Goal: Transaction & Acquisition: Purchase product/service

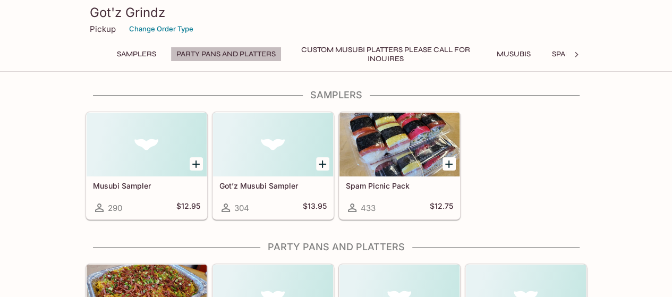
click at [215, 52] on button "Party Pans and Platters" at bounding box center [226, 54] width 111 height 15
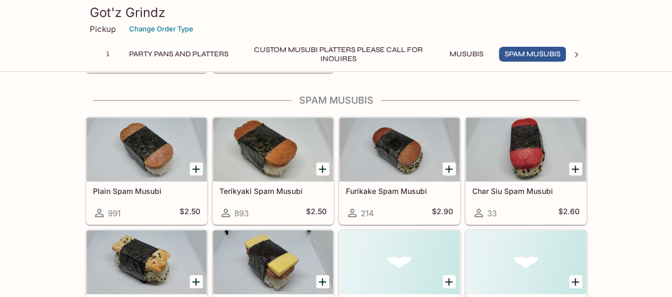
scroll to position [0, 51]
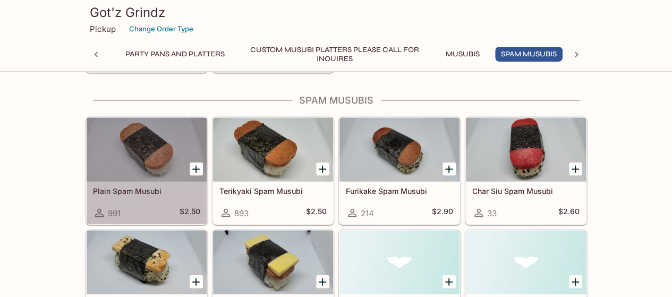
click at [134, 172] on div at bounding box center [147, 150] width 120 height 64
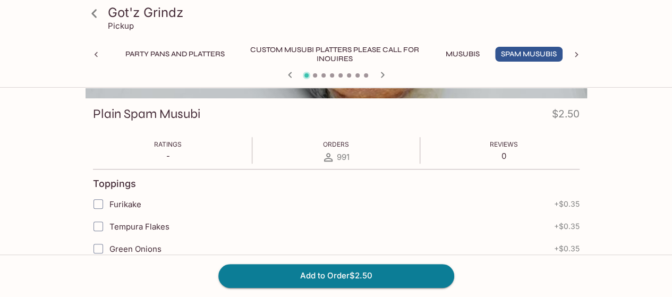
scroll to position [159, 0]
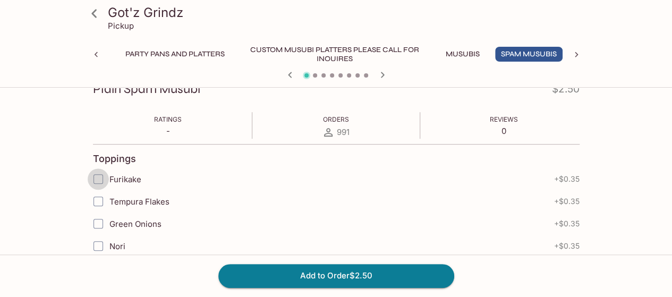
click at [96, 177] on input "Furikake" at bounding box center [98, 178] width 21 height 21
click at [96, 181] on input "Furikake" at bounding box center [98, 178] width 21 height 21
checkbox input "true"
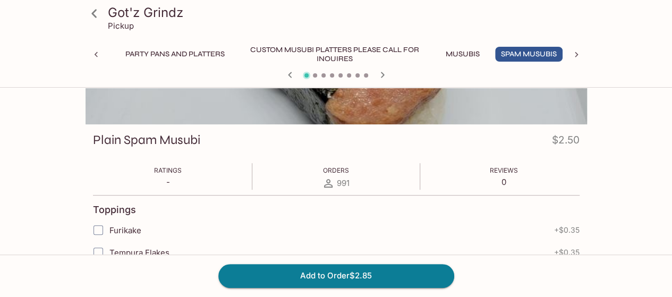
scroll to position [106, 0]
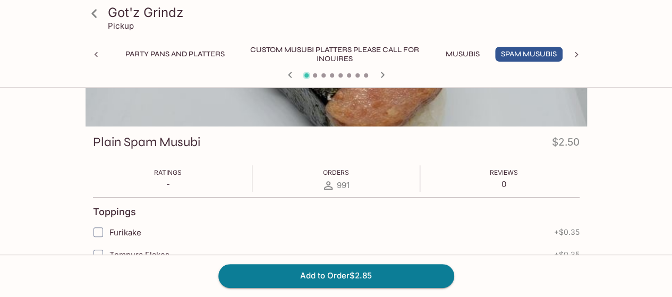
click at [311, 177] on div "Ratings - Orders 991 Reviews 0" at bounding box center [336, 178] width 487 height 27
click at [327, 178] on div "Orders 991" at bounding box center [336, 178] width 28 height 27
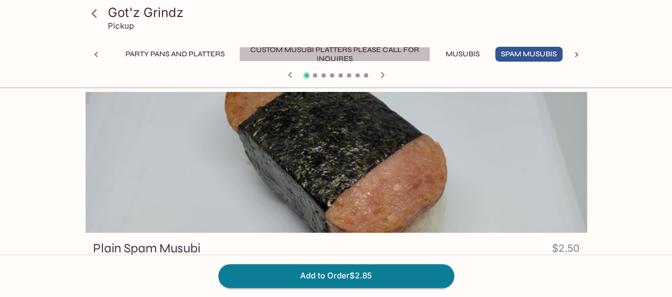
drag, startPoint x: 351, startPoint y: 50, endPoint x: 169, endPoint y: 55, distance: 182.3
click at [179, 53] on div "Samplers Party Pans and Platters Custom Musubi Platters PLEASE CALL FOR INQUIRE…" at bounding box center [285, 54] width 459 height 15
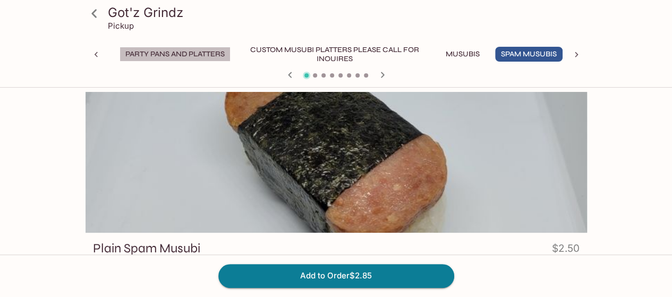
click at [166, 55] on button "Party Pans and Platters" at bounding box center [175, 54] width 111 height 15
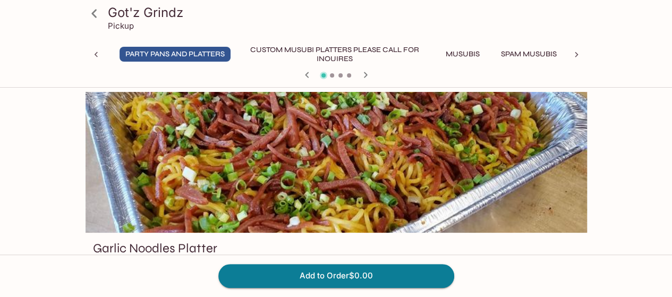
click at [533, 46] on div "Got'z Grindz Pickup Samplers Party Pans and Platters Custom Musubi Platters PLE…" at bounding box center [336, 42] width 510 height 84
click at [527, 52] on button "Spam Musubis" at bounding box center [528, 54] width 67 height 15
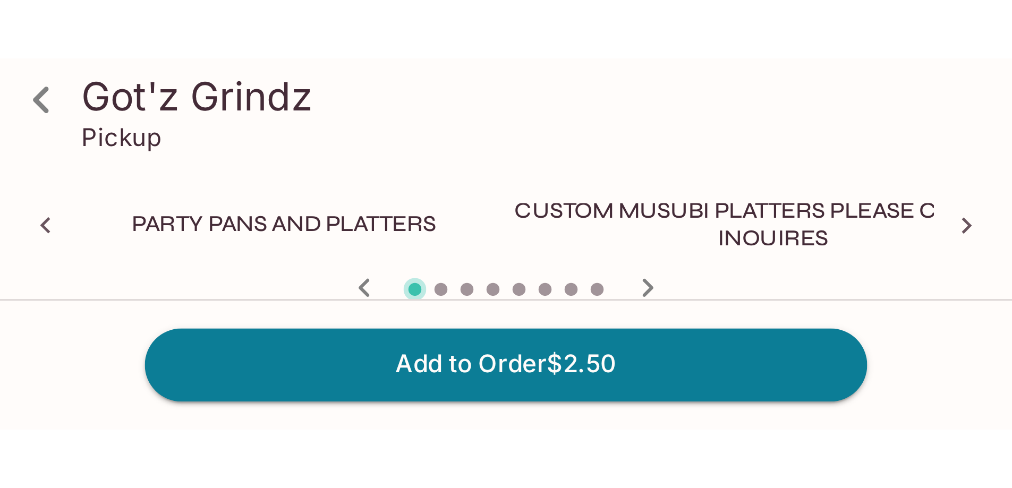
scroll to position [967, 0]
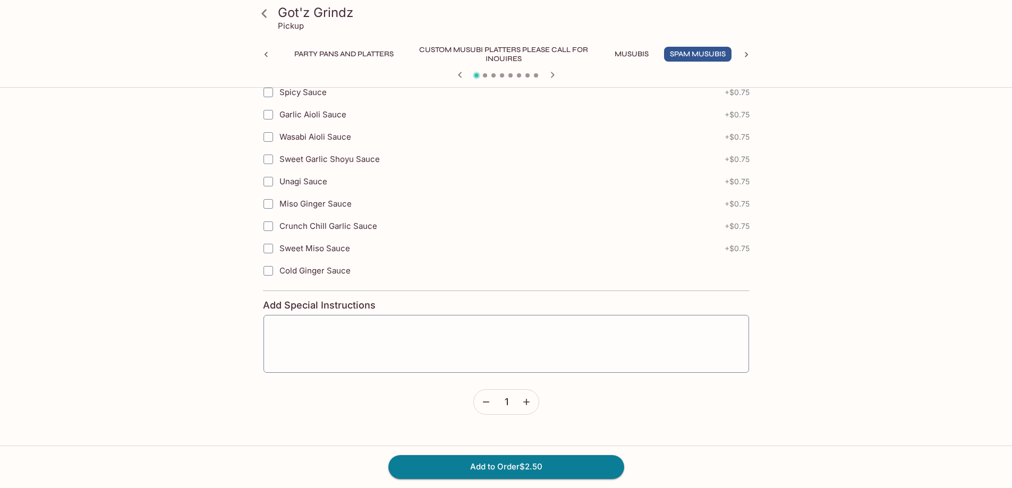
click at [528, 296] on icon "button" at bounding box center [526, 402] width 11 height 11
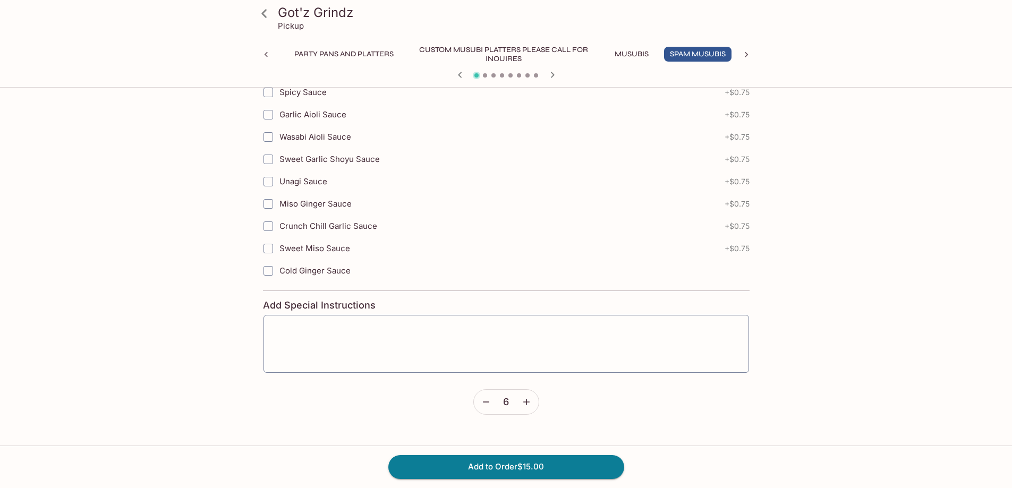
click at [528, 296] on icon "button" at bounding box center [526, 402] width 11 height 11
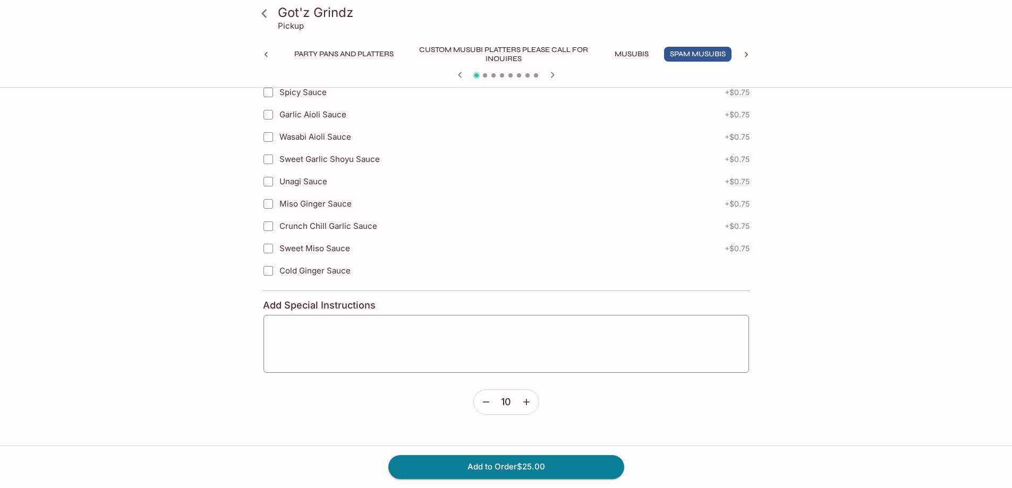
click at [528, 296] on icon "button" at bounding box center [526, 402] width 11 height 11
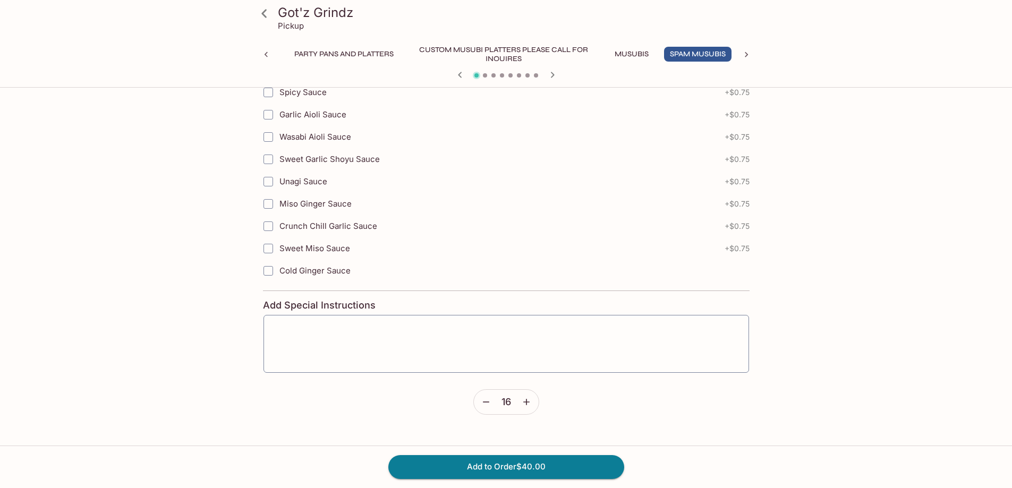
click at [528, 296] on icon "button" at bounding box center [526, 402] width 11 height 11
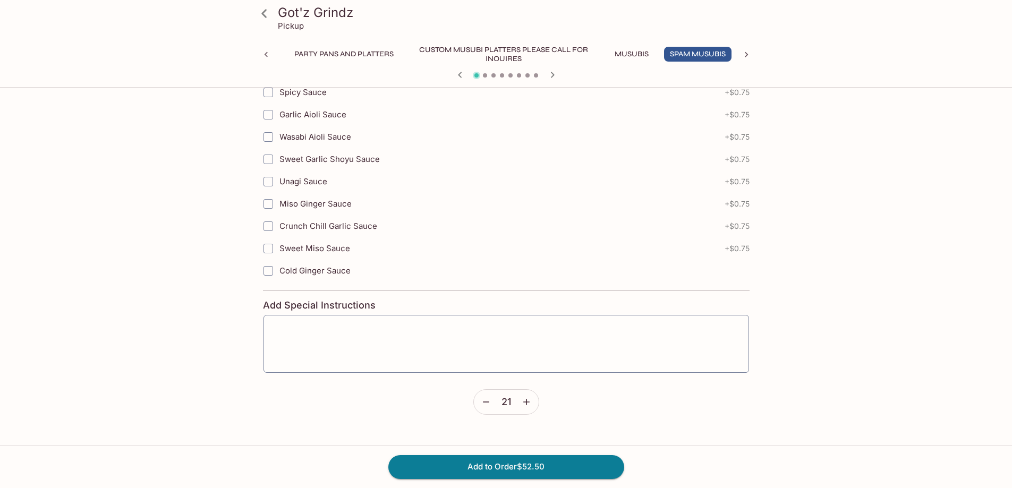
click at [528, 296] on icon "button" at bounding box center [526, 402] width 11 height 11
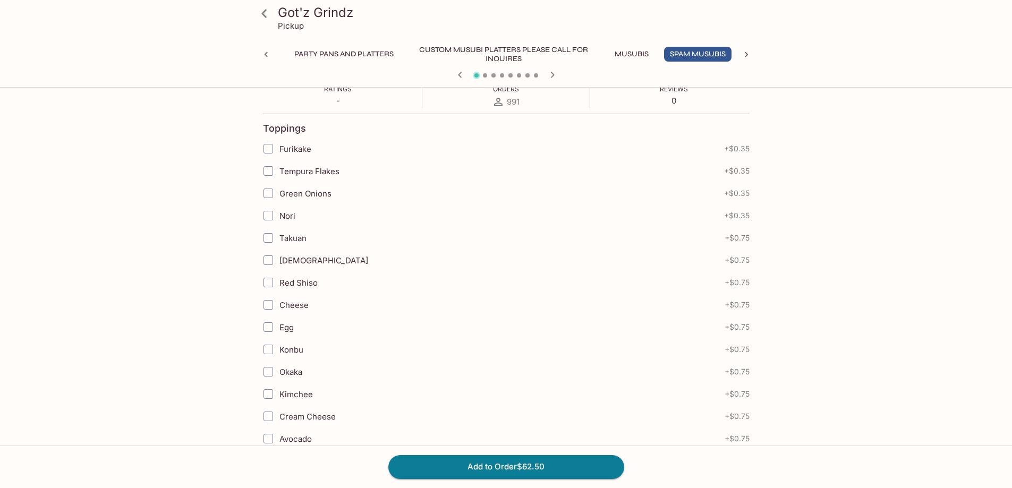
scroll to position [171, 0]
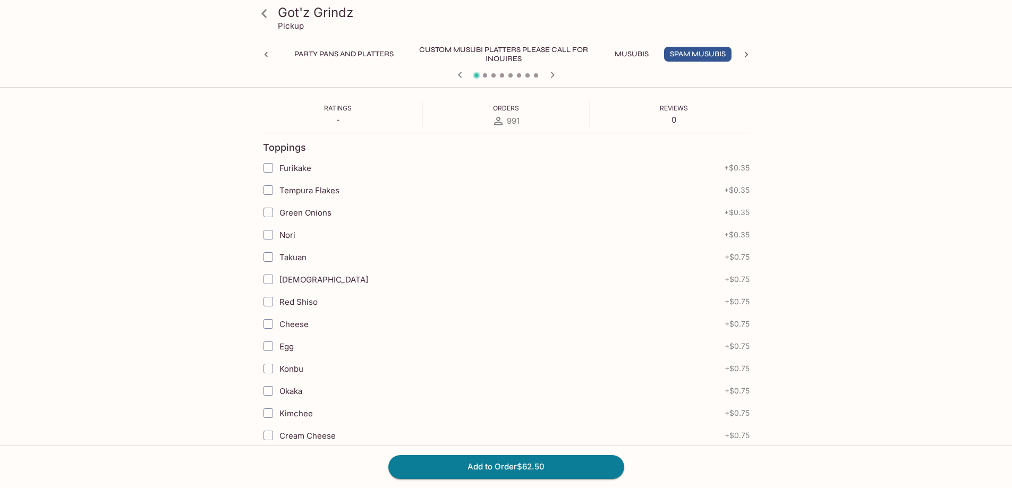
click at [270, 168] on input "Furikake" at bounding box center [268, 167] width 21 height 21
checkbox input "true"
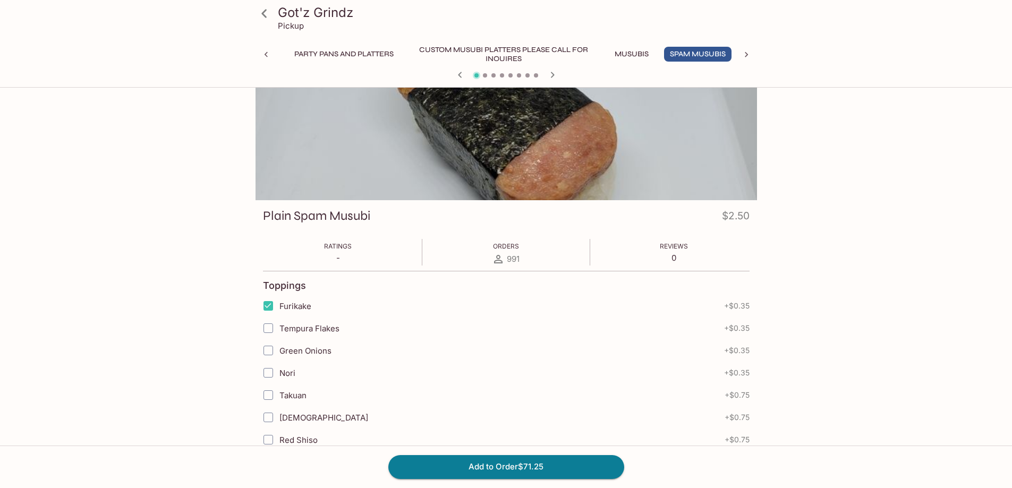
scroll to position [0, 0]
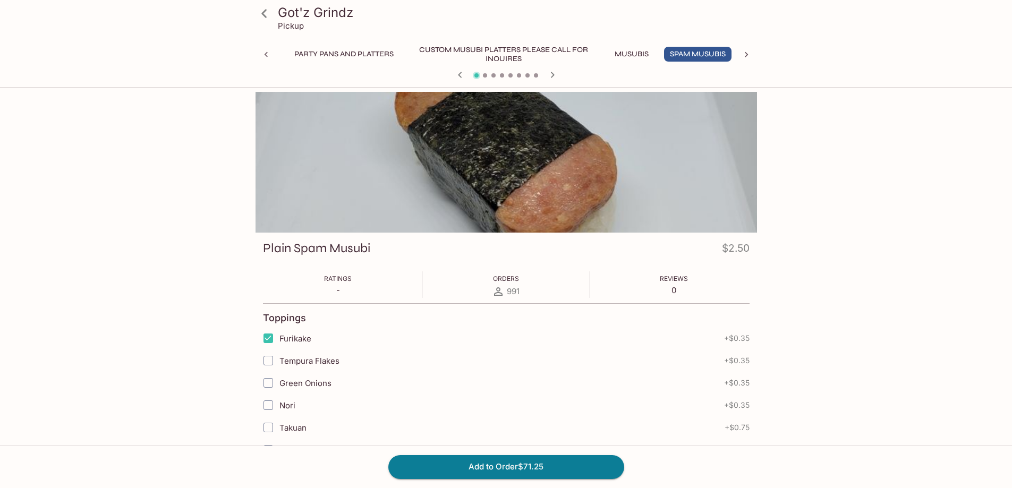
click at [672, 53] on icon at bounding box center [746, 54] width 3 height 5
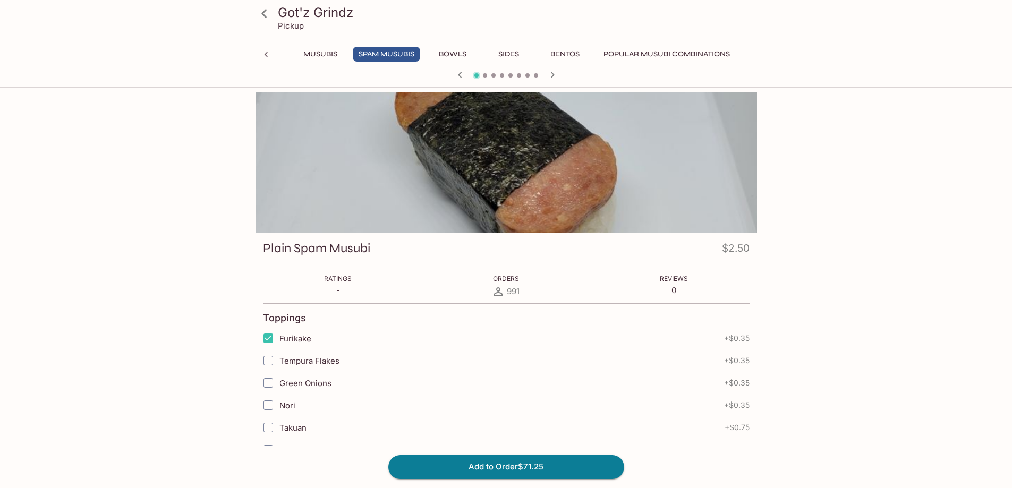
click at [672, 54] on button "Popular Musubi Combinations" at bounding box center [667, 54] width 138 height 15
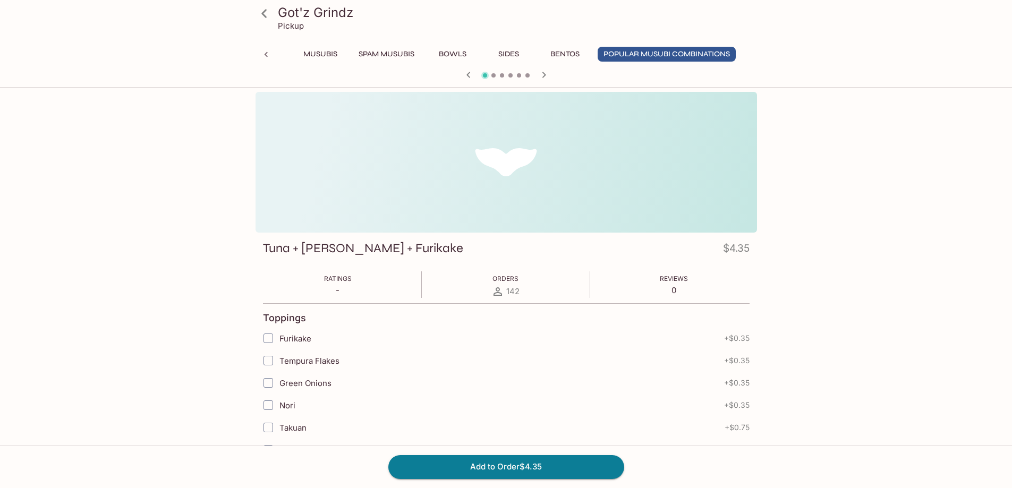
click at [273, 56] on div at bounding box center [266, 55] width 21 height 16
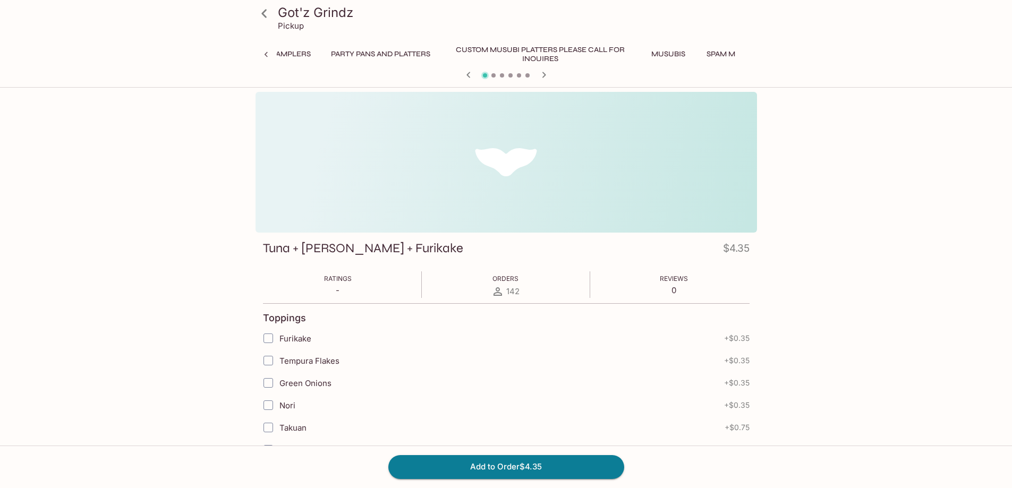
scroll to position [0, 0]
click at [355, 50] on button "Party Pans and Platters" at bounding box center [396, 54] width 111 height 15
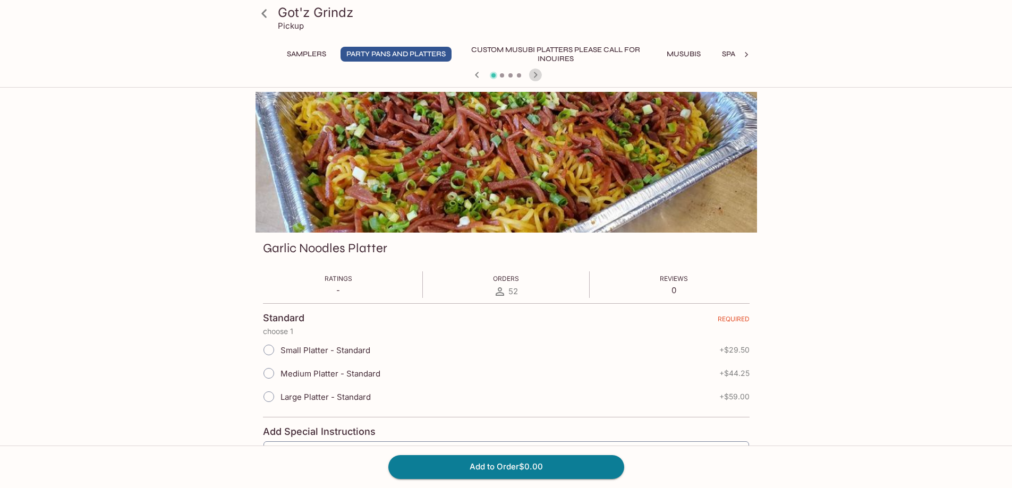
click at [539, 71] on icon "button" at bounding box center [535, 75] width 13 height 13
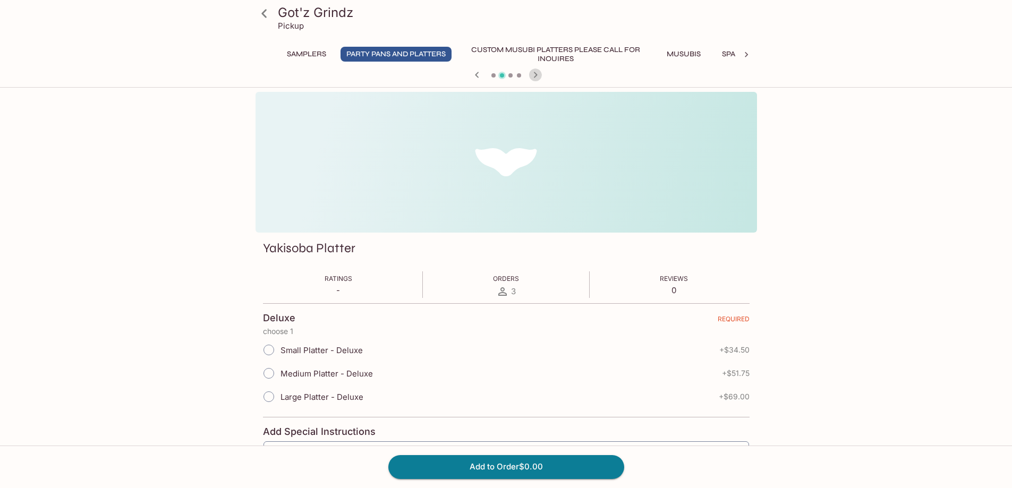
click at [539, 71] on icon "button" at bounding box center [535, 75] width 13 height 13
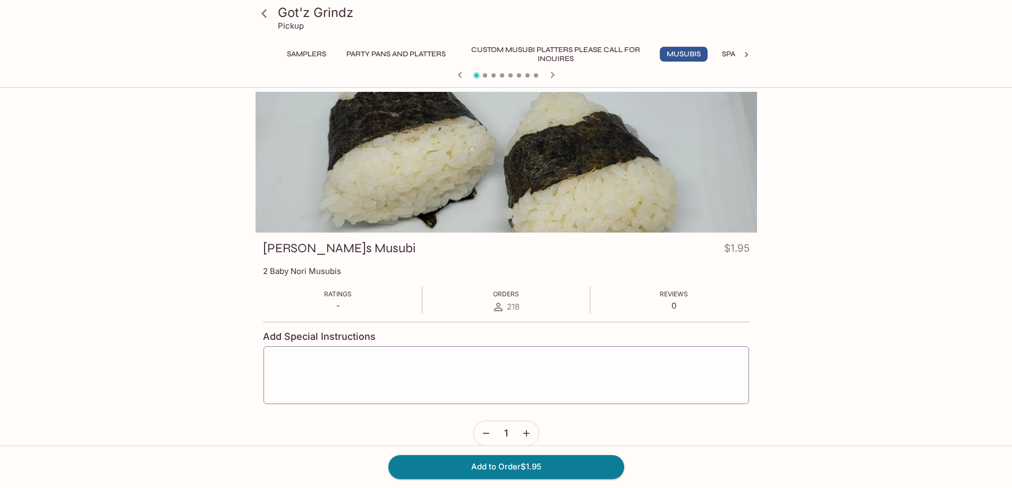
click at [539, 71] on div at bounding box center [506, 76] width 510 height 16
click at [270, 12] on icon at bounding box center [264, 13] width 19 height 19
